Goal: Information Seeking & Learning: Understand process/instructions

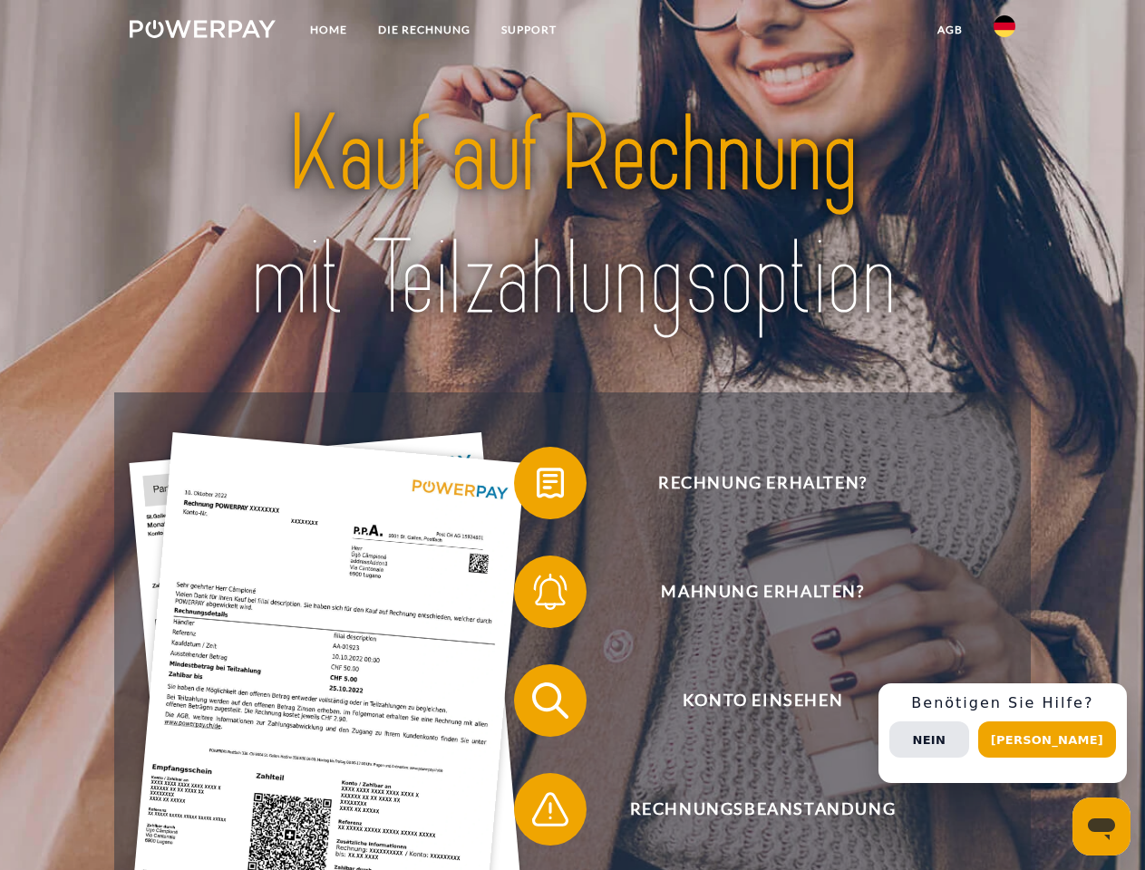
click at [202, 32] on img at bounding box center [203, 29] width 146 height 18
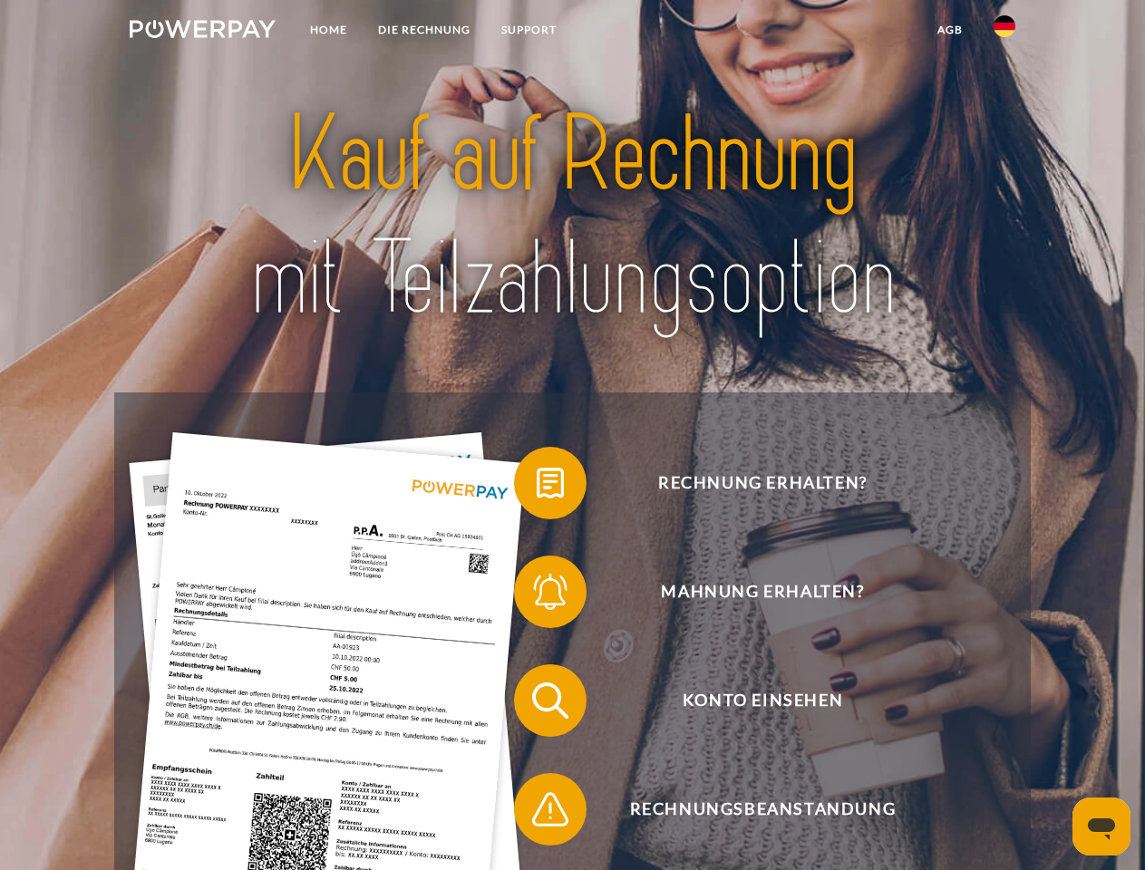
click at [1004, 32] on img at bounding box center [1004, 26] width 22 height 22
click at [949, 30] on link "agb" at bounding box center [950, 30] width 56 height 33
click at [537, 487] on span at bounding box center [523, 483] width 91 height 91
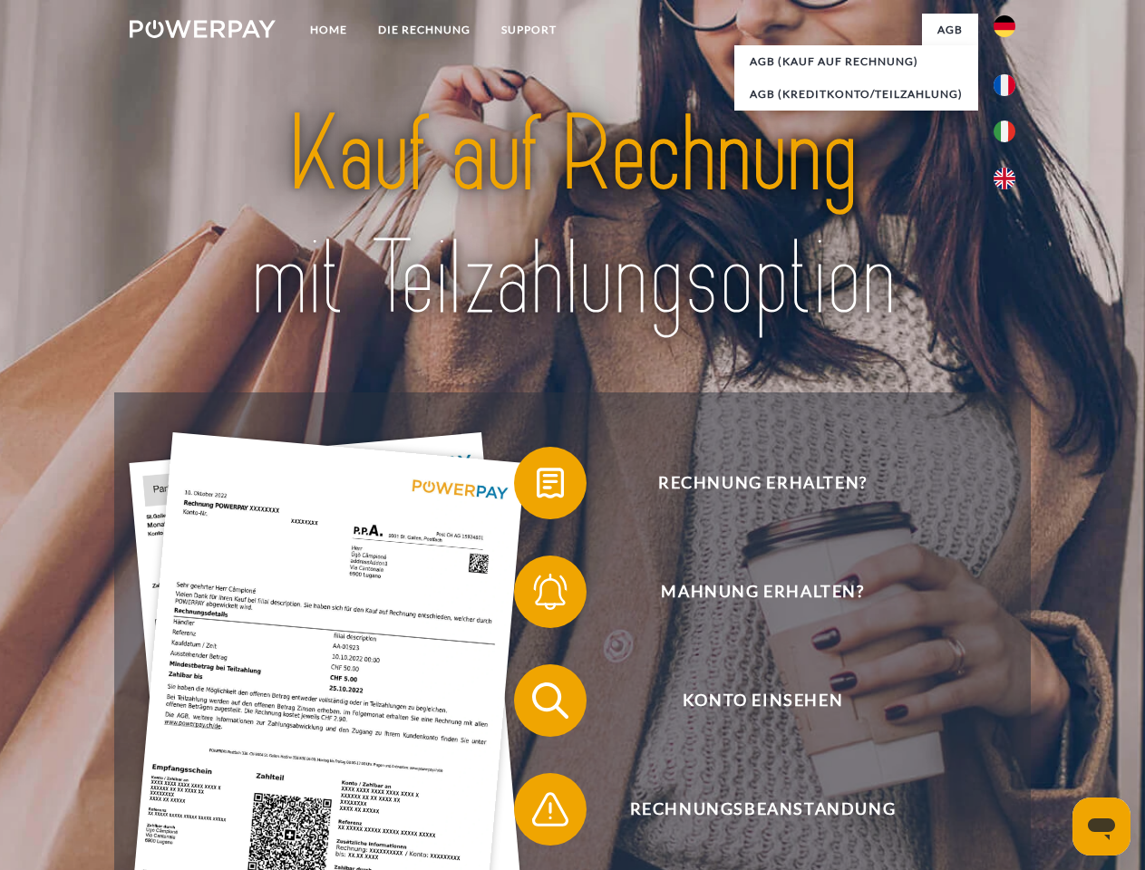
click at [537, 595] on span at bounding box center [523, 592] width 91 height 91
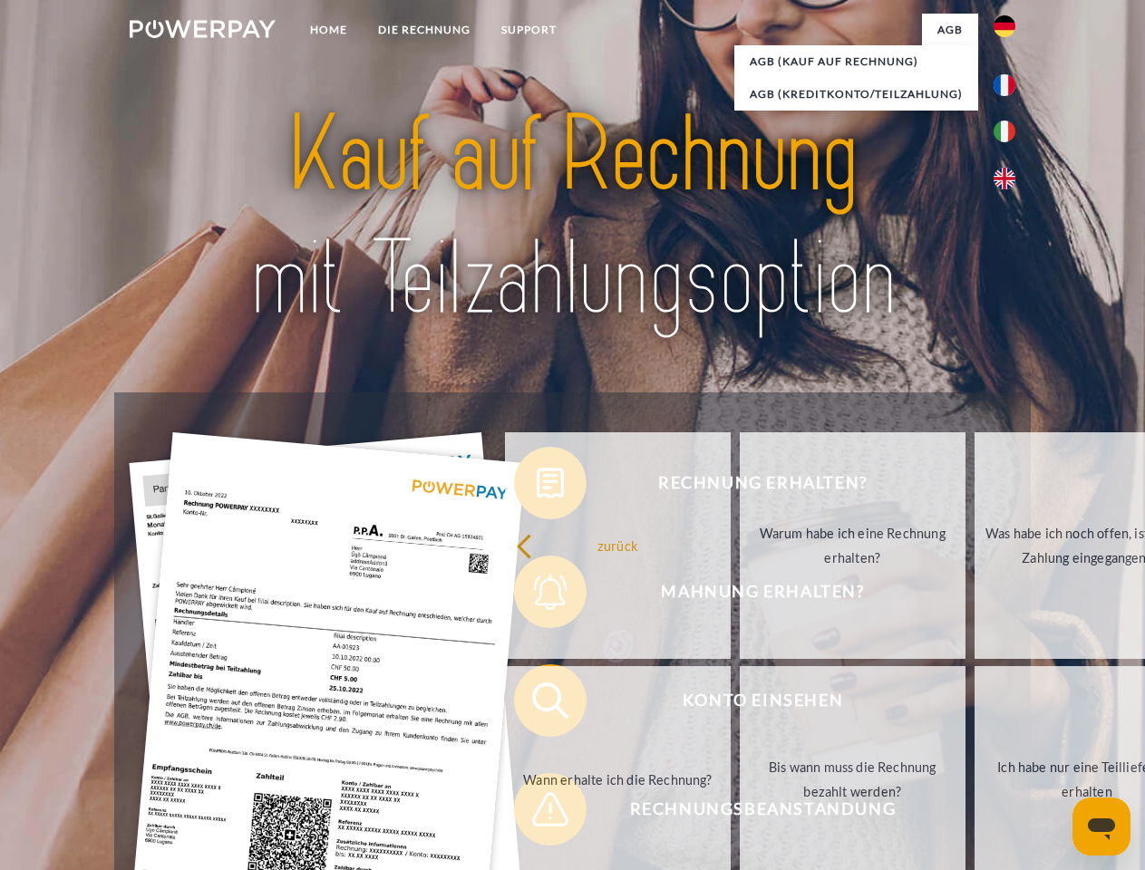
click at [740, 704] on link "Bis wann muss die Rechnung bezahlt werden?" at bounding box center [853, 779] width 226 height 227
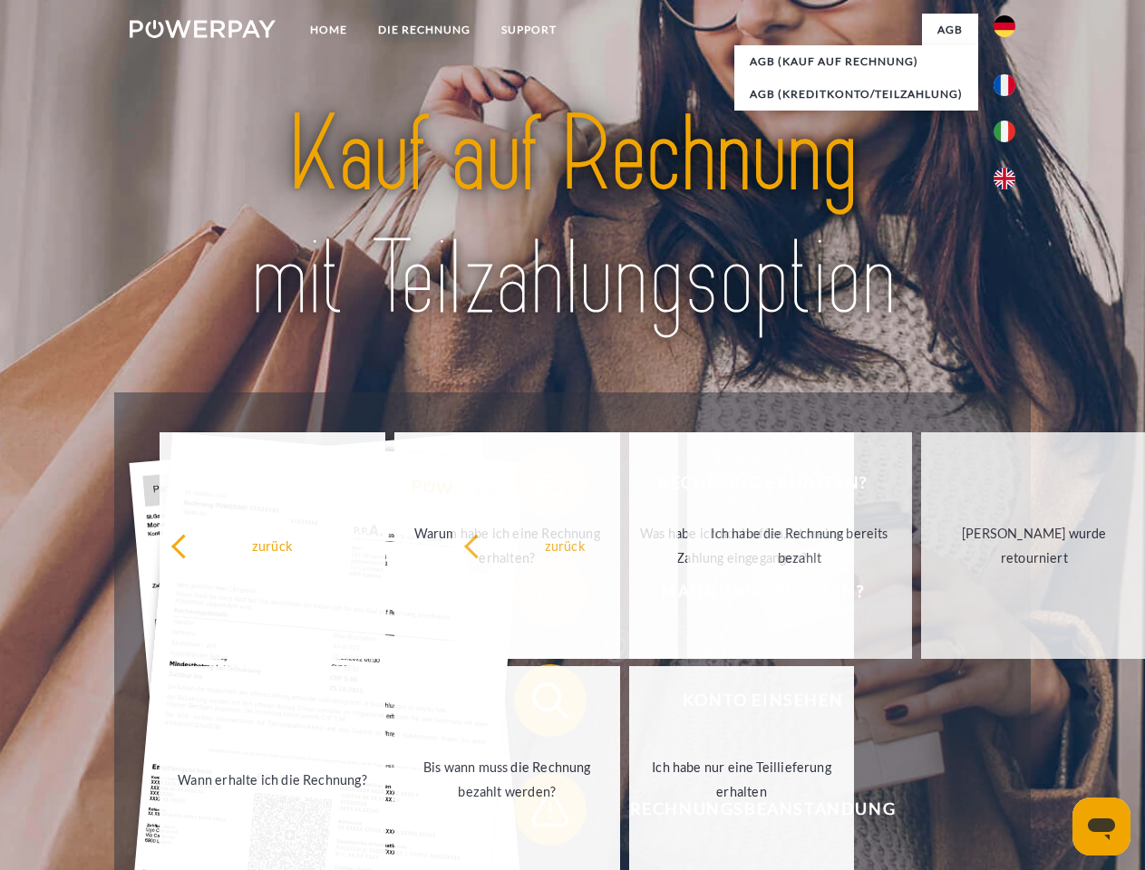
click at [537, 813] on div "Rechnung erhalten? Mahnung erhalten? Konto einsehen" at bounding box center [571, 754] width 915 height 725
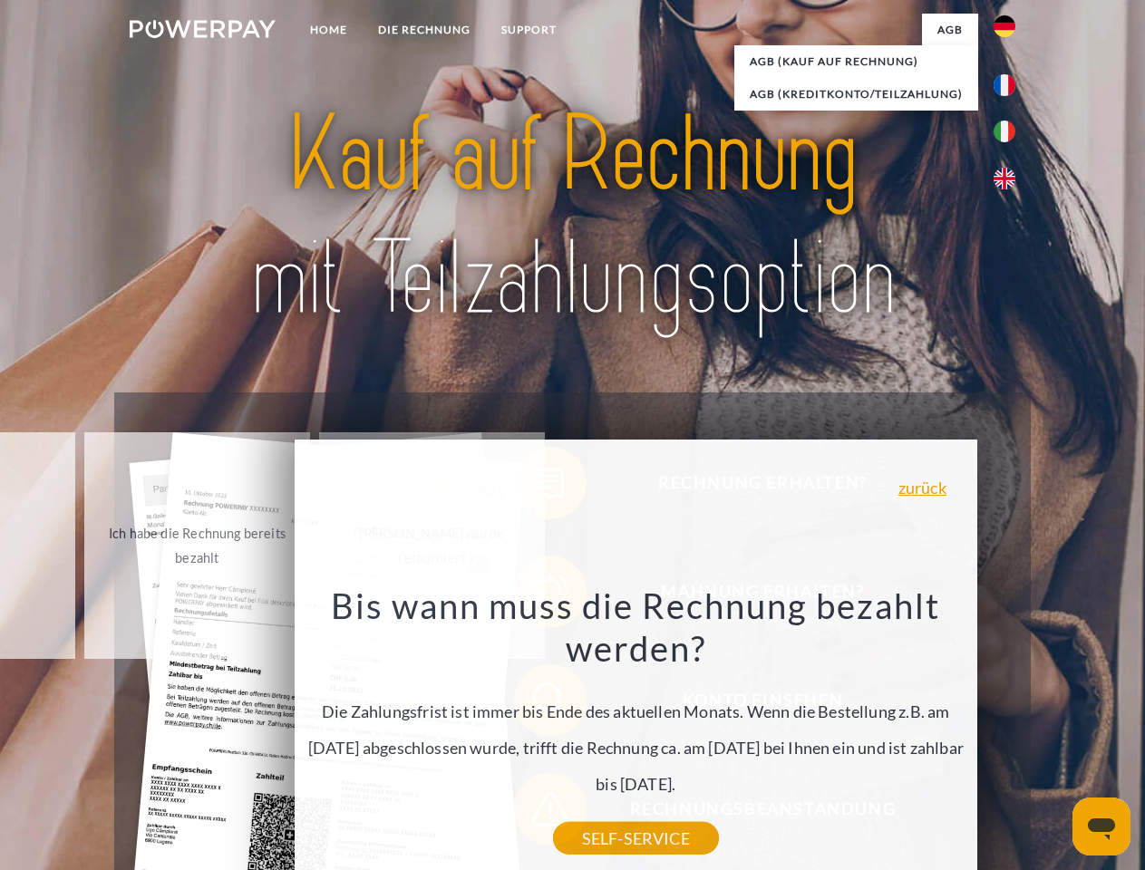
click at [1009, 733] on div "Rechnung erhalten? Mahnung erhalten? Konto einsehen" at bounding box center [571, 754] width 915 height 725
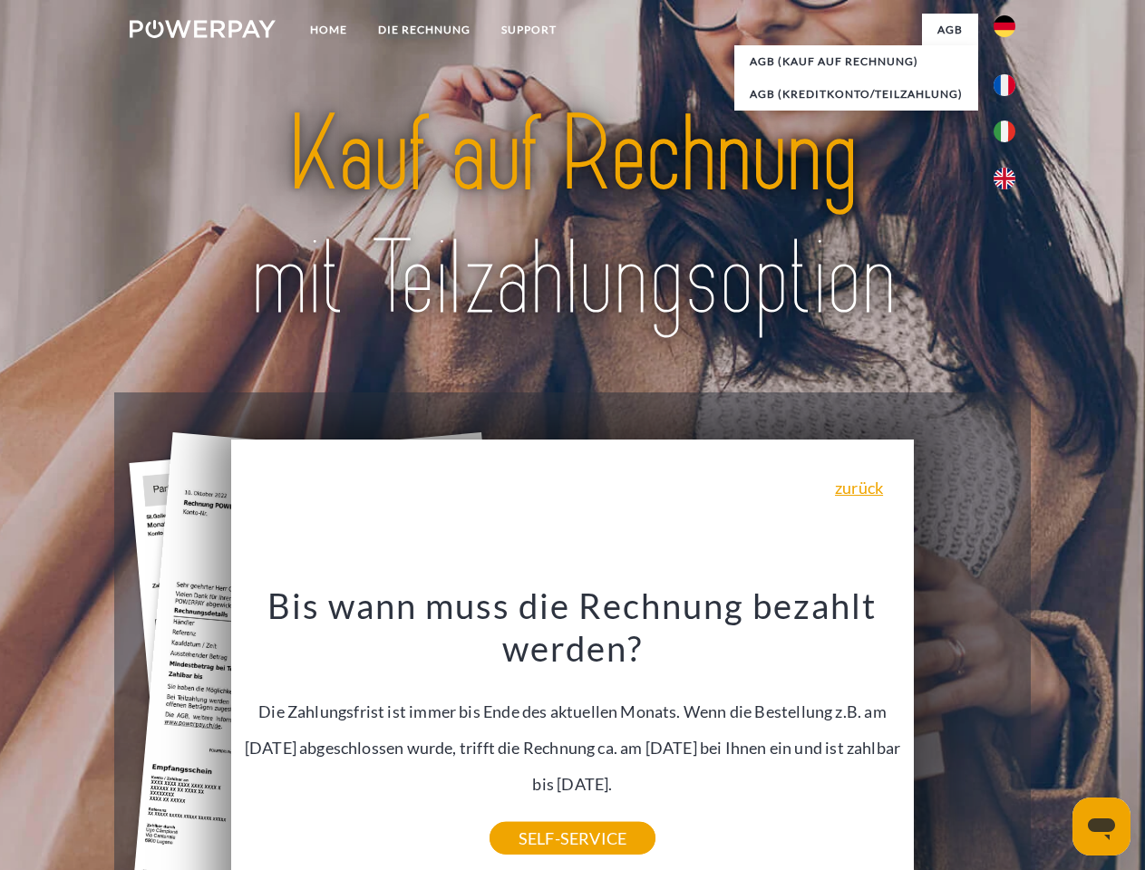
click at [964, 737] on span "Konto einsehen" at bounding box center [762, 700] width 444 height 73
click at [1053, 740] on header "Home DIE RECHNUNG SUPPORT" at bounding box center [572, 626] width 1145 height 1252
